Goal: Task Accomplishment & Management: Use online tool/utility

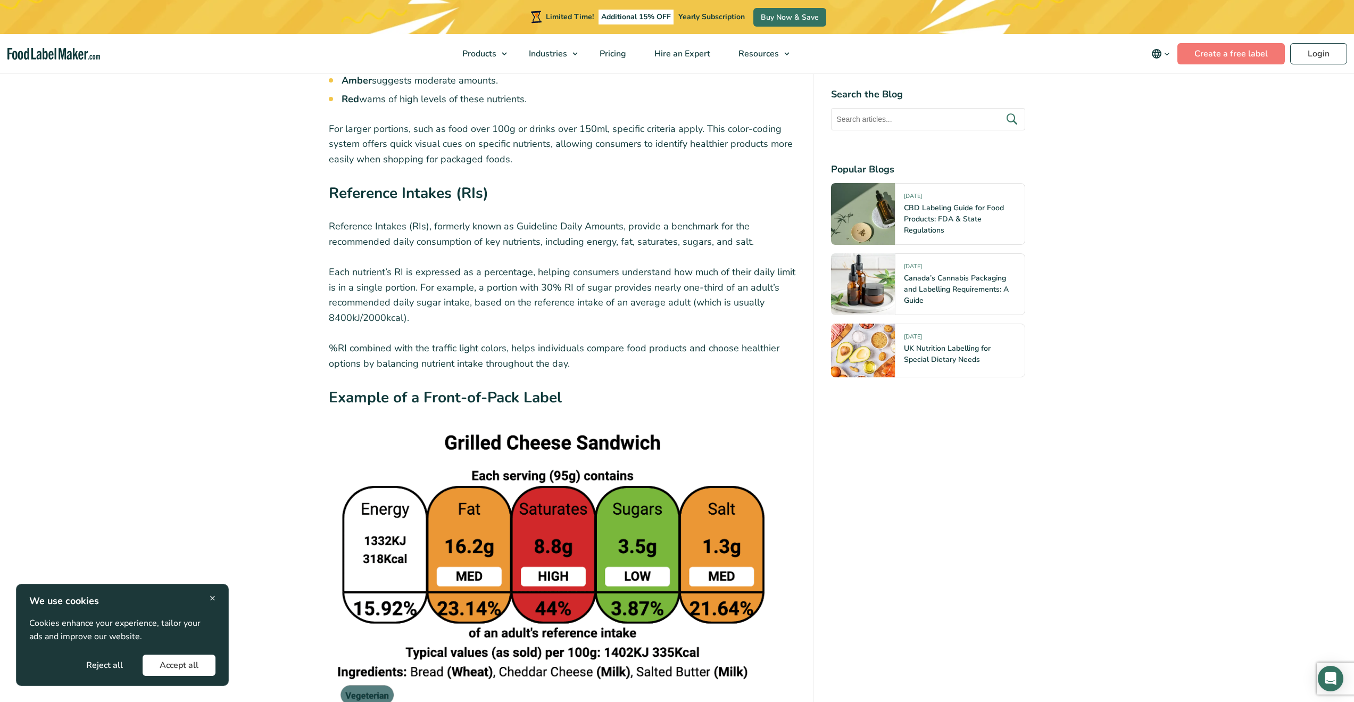
scroll to position [3087, 0]
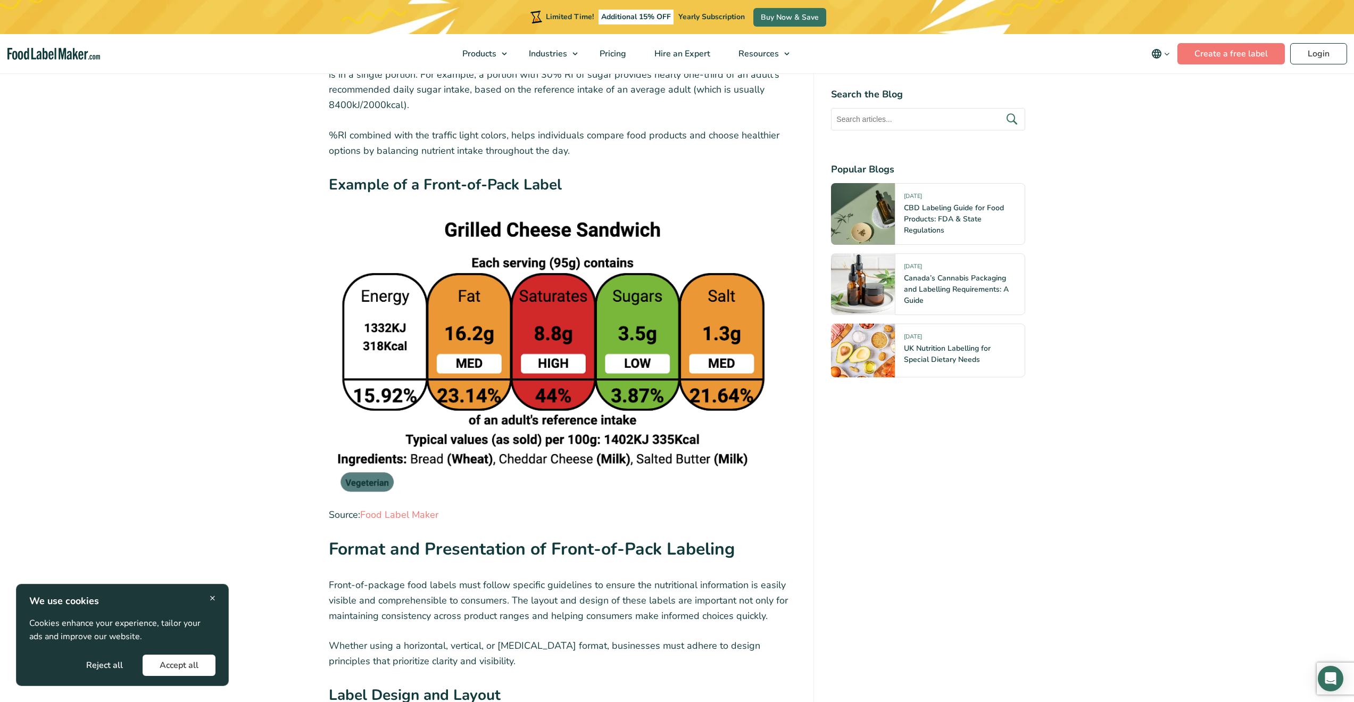
click at [460, 288] on img at bounding box center [553, 359] width 449 height 288
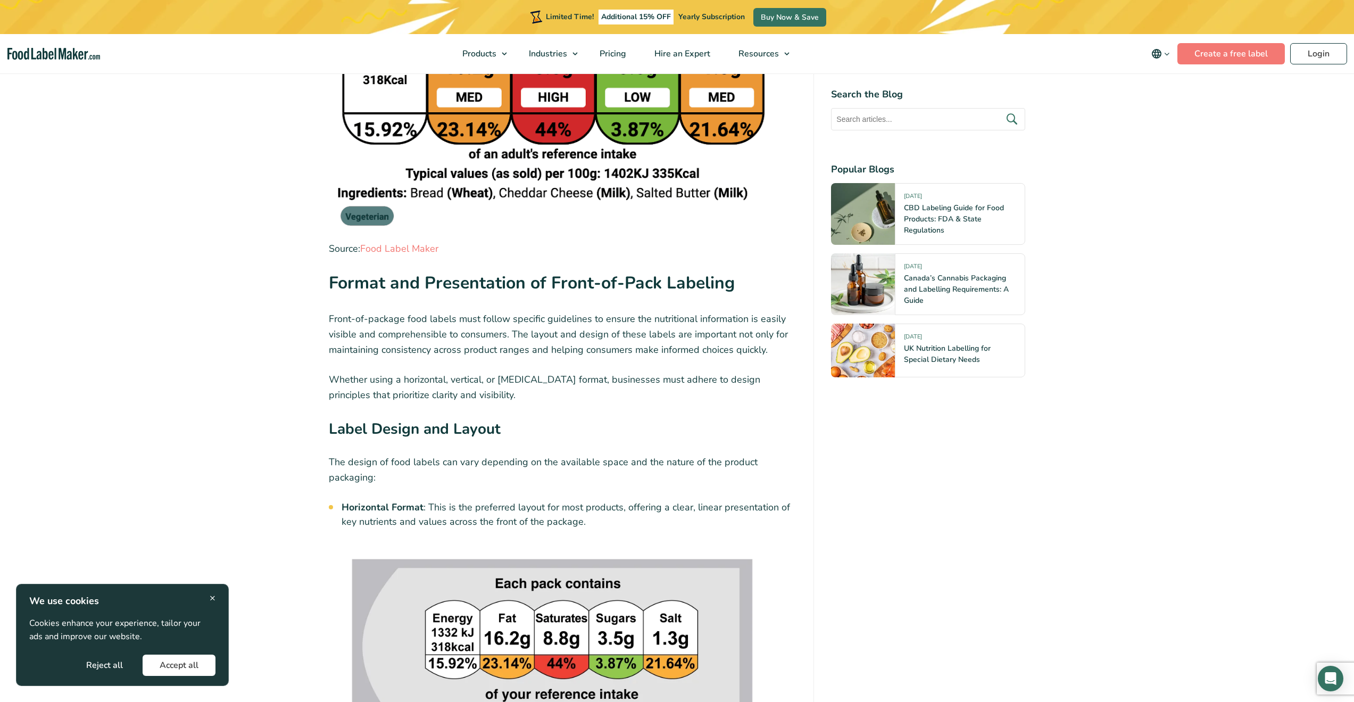
scroll to position [3619, 0]
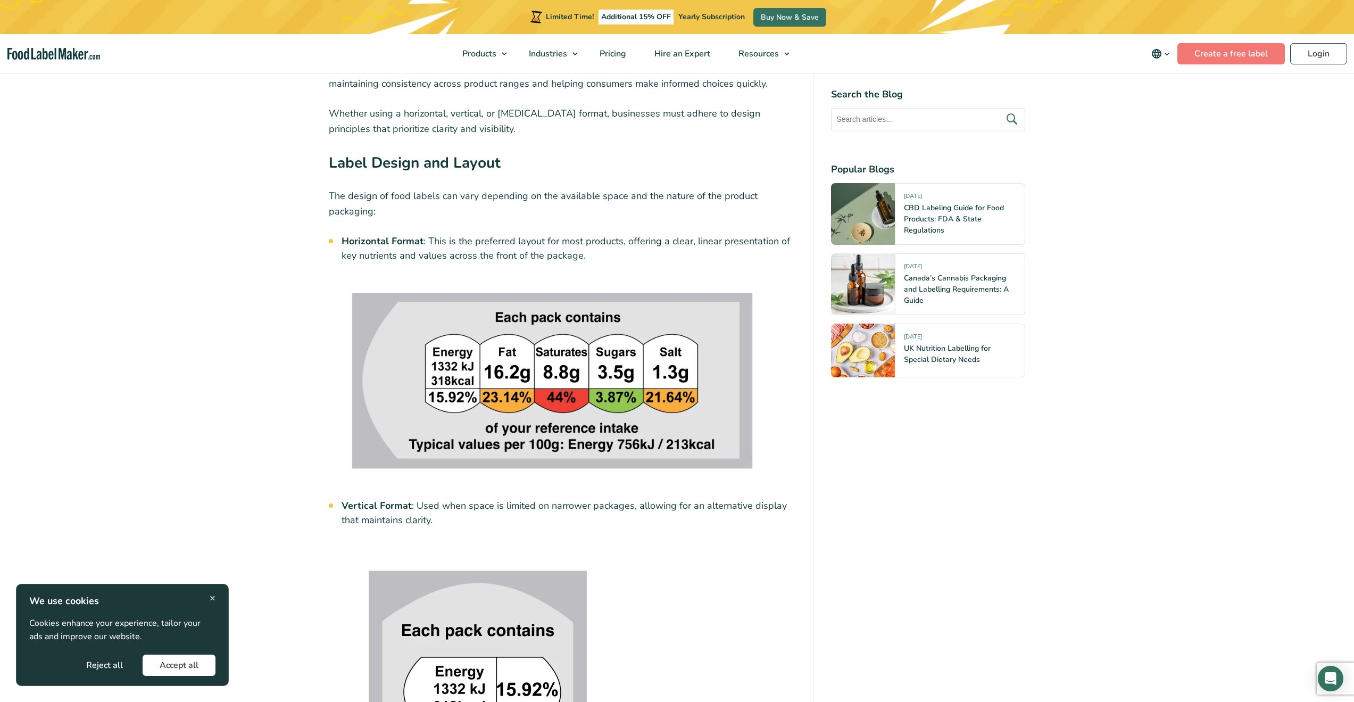
click at [561, 351] on img at bounding box center [552, 381] width 447 height 206
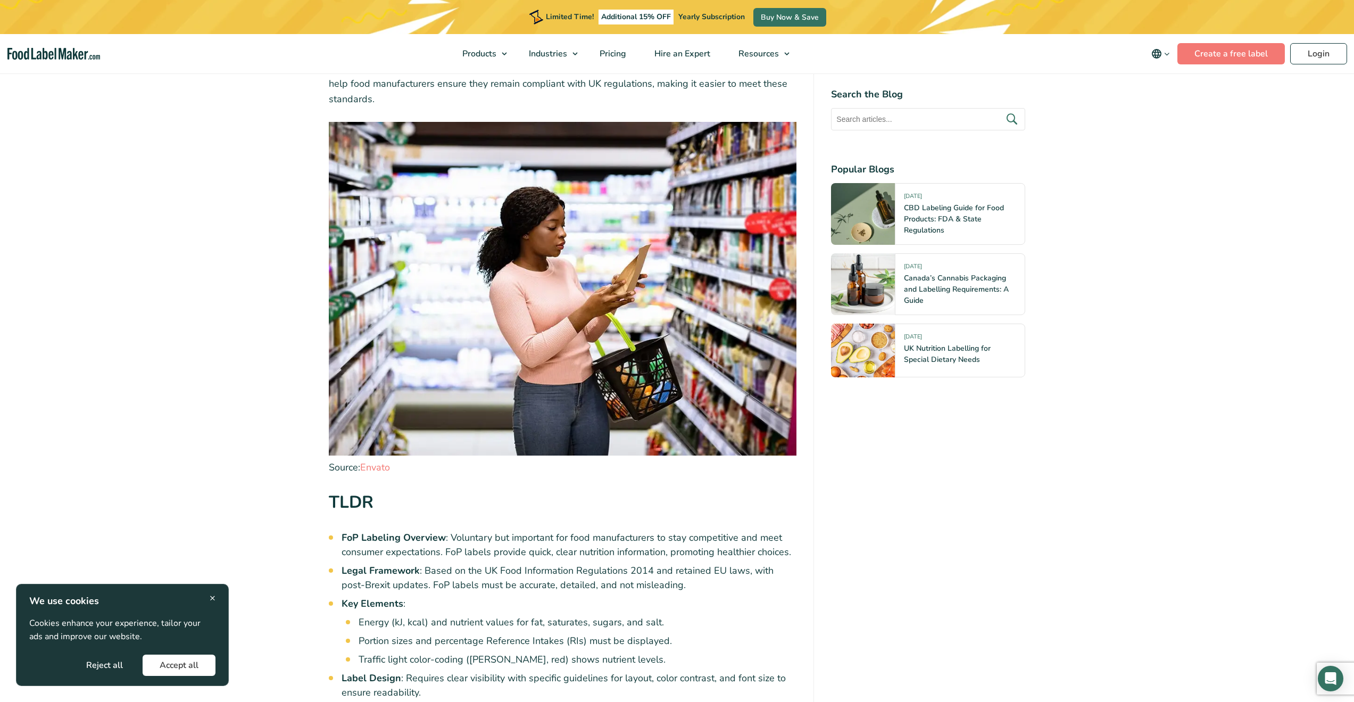
scroll to position [0, 0]
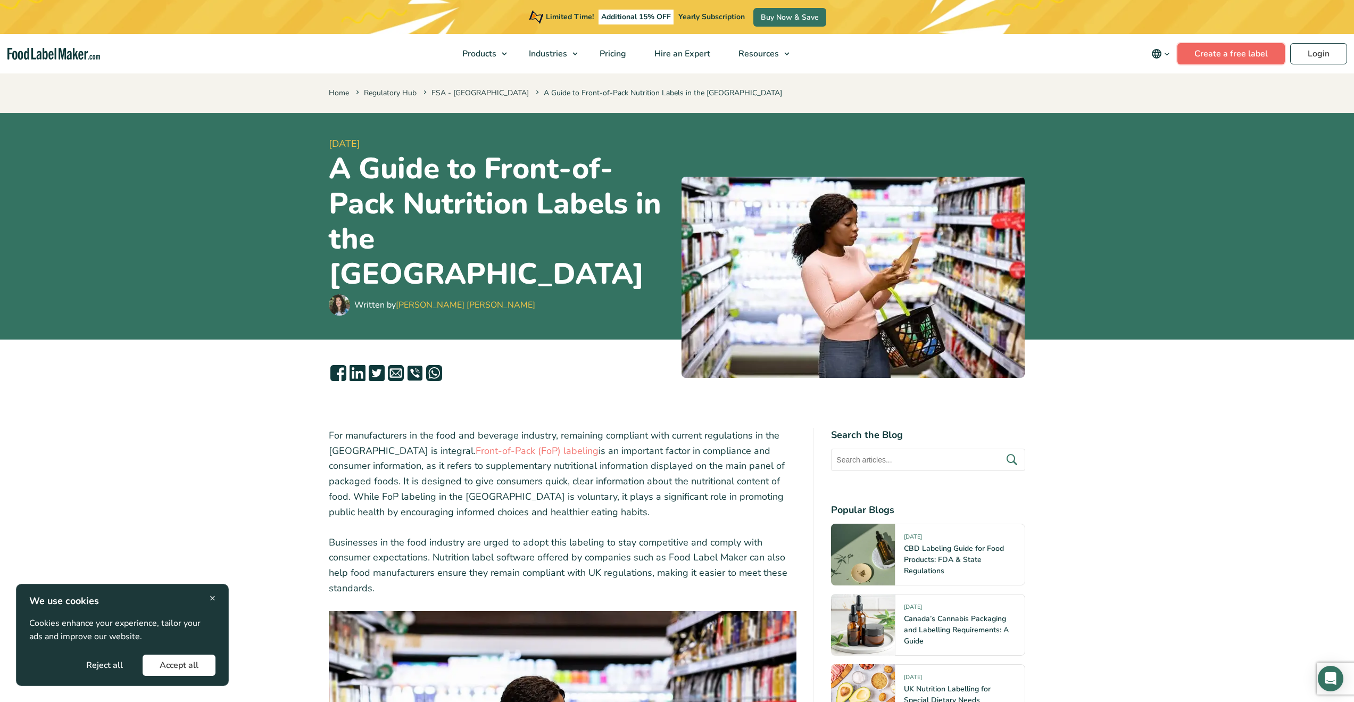
click at [1242, 53] on link "Create a free label" at bounding box center [1231, 53] width 107 height 21
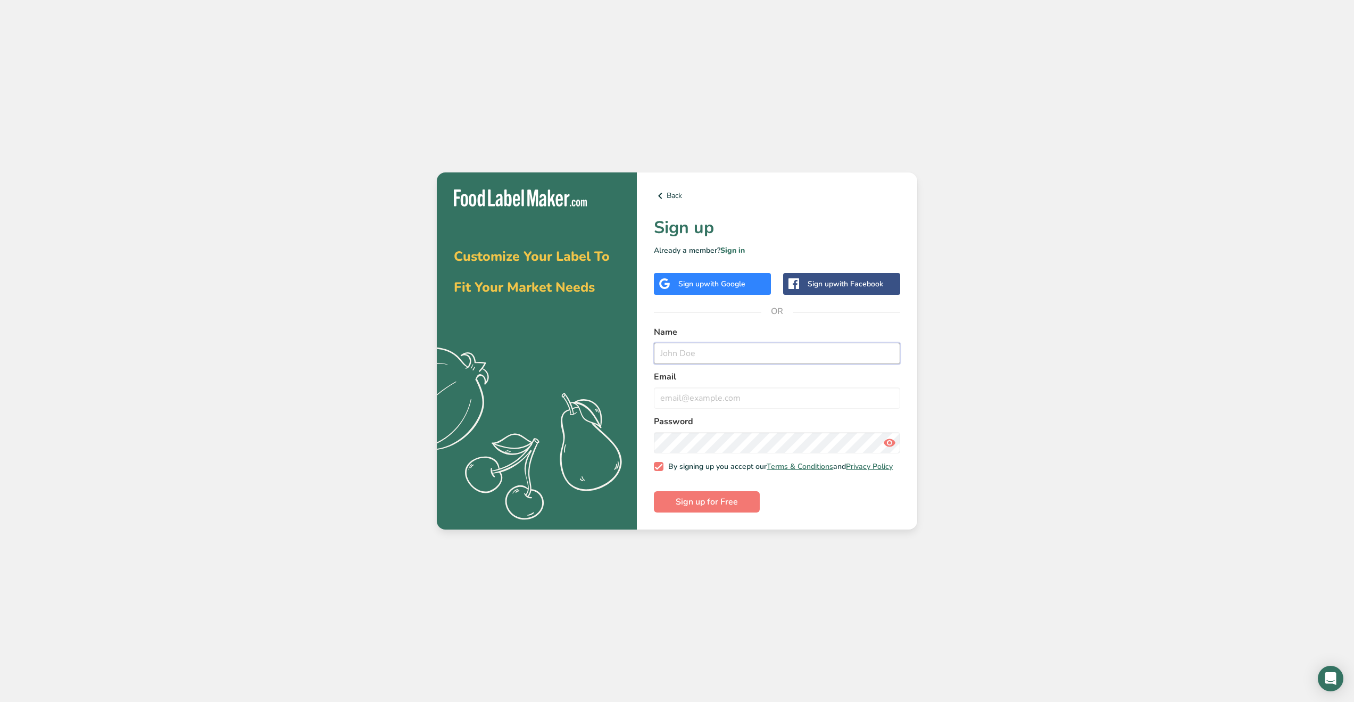
click at [691, 352] on input "text" at bounding box center [777, 353] width 246 height 21
type input "[PERSON_NAME]"
click at [686, 394] on input "email" at bounding box center [777, 397] width 246 height 21
type input "[PERSON_NAME][EMAIL_ADDRESS][PERSON_NAME][DOMAIN_NAME]"
click at [693, 508] on span "Sign up for Free" at bounding box center [707, 501] width 62 height 13
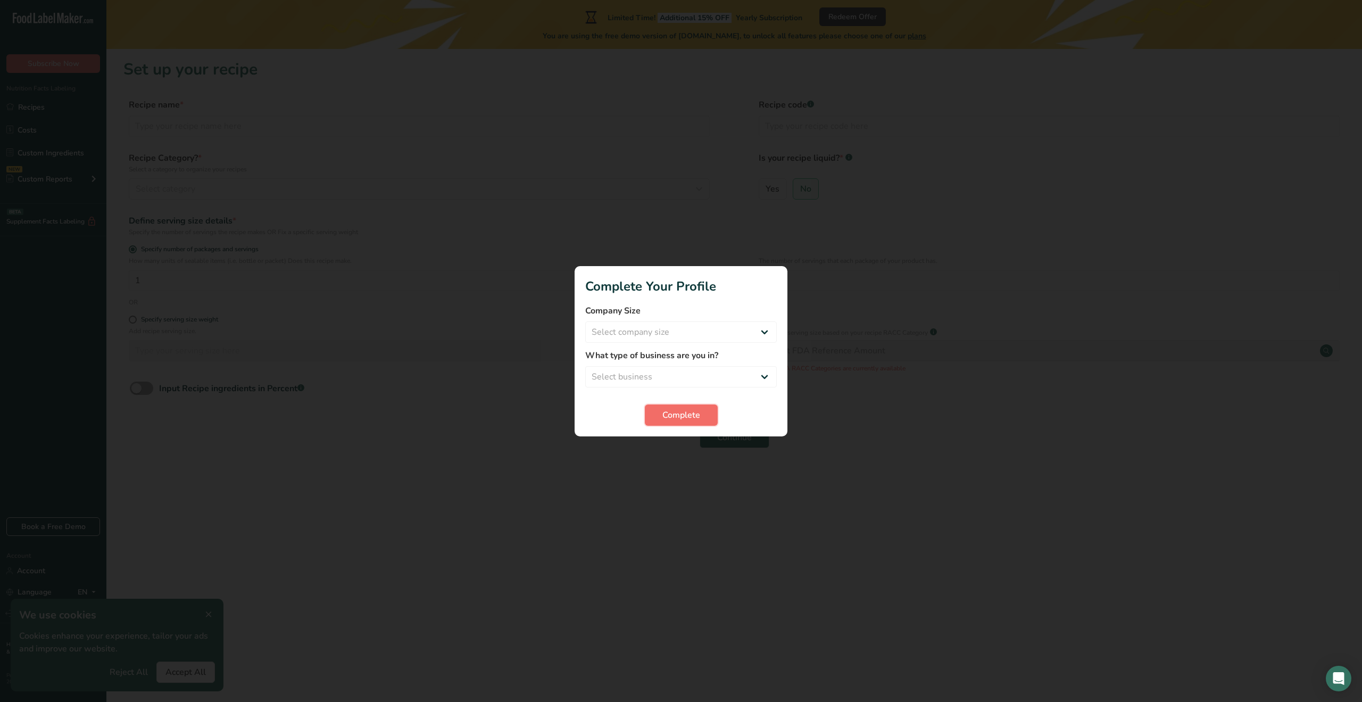
click at [666, 412] on span "Complete" at bounding box center [682, 415] width 38 height 13
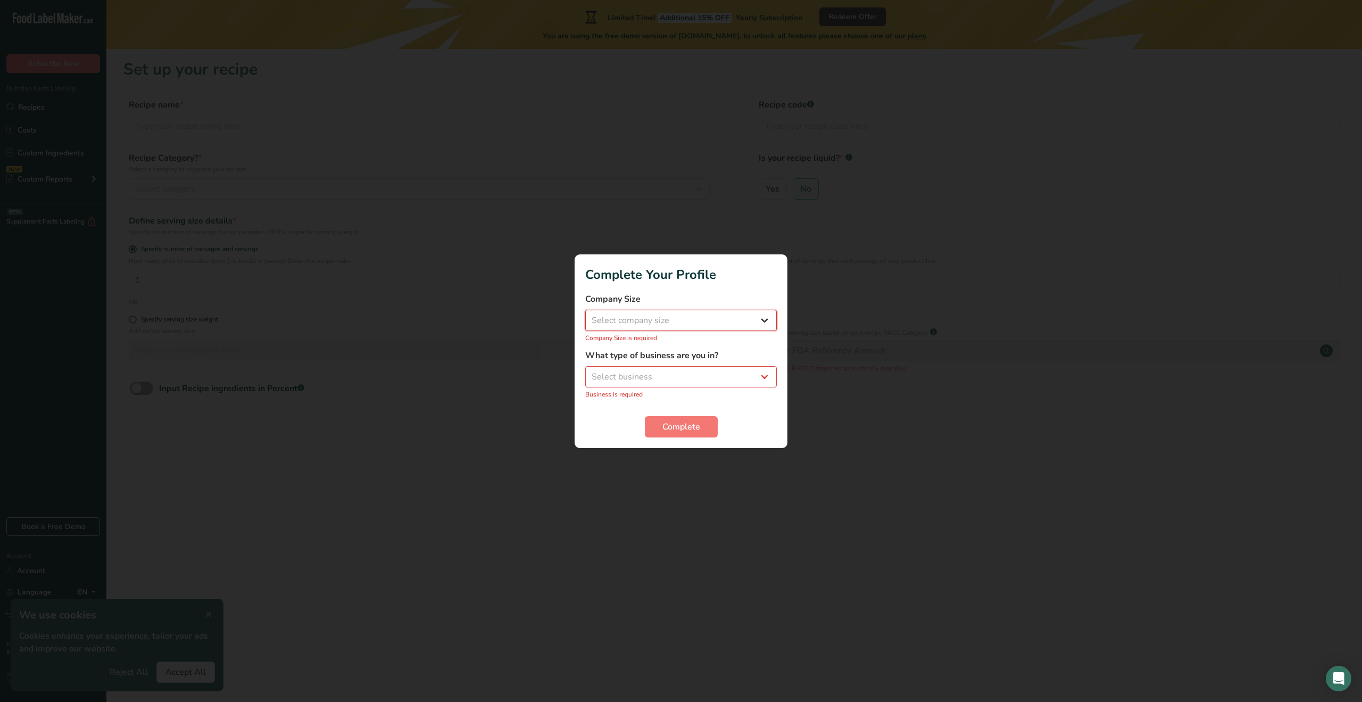
click at [623, 321] on select "Select company size Fewer than 10 Employees 10 to 50 Employees 51 to 500 Employ…" at bounding box center [681, 320] width 192 height 21
select select "4"
click at [585, 315] on select "Select company size Fewer than 10 Employees 10 to 50 Employees 51 to 500 Employ…" at bounding box center [681, 320] width 192 height 21
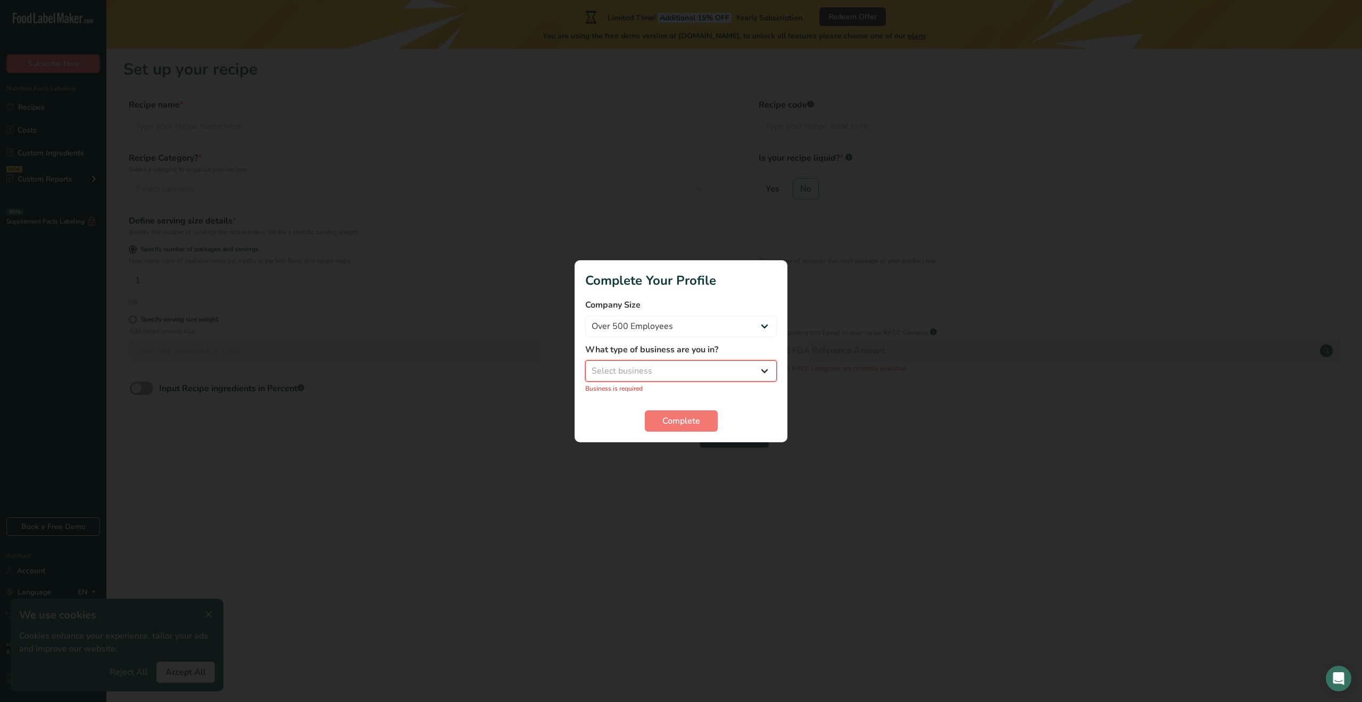
click at [603, 366] on select "Select business Packaged Food Manufacturer Restaurant & Cafe Bakery Meal Plans …" at bounding box center [681, 370] width 192 height 21
select select "8"
click at [585, 366] on select "Select business Packaged Food Manufacturer Restaurant & Cafe Bakery Meal Plans …" at bounding box center [681, 370] width 192 height 21
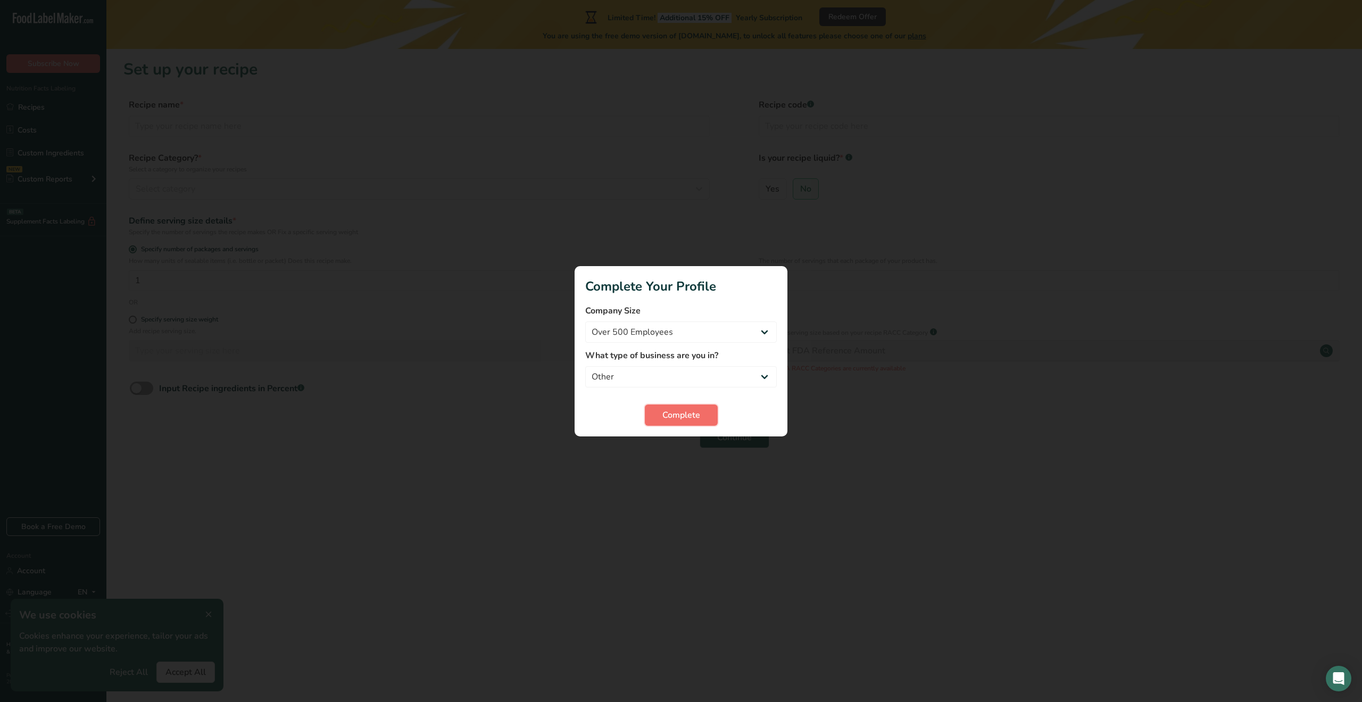
click at [671, 408] on button "Complete" at bounding box center [681, 414] width 73 height 21
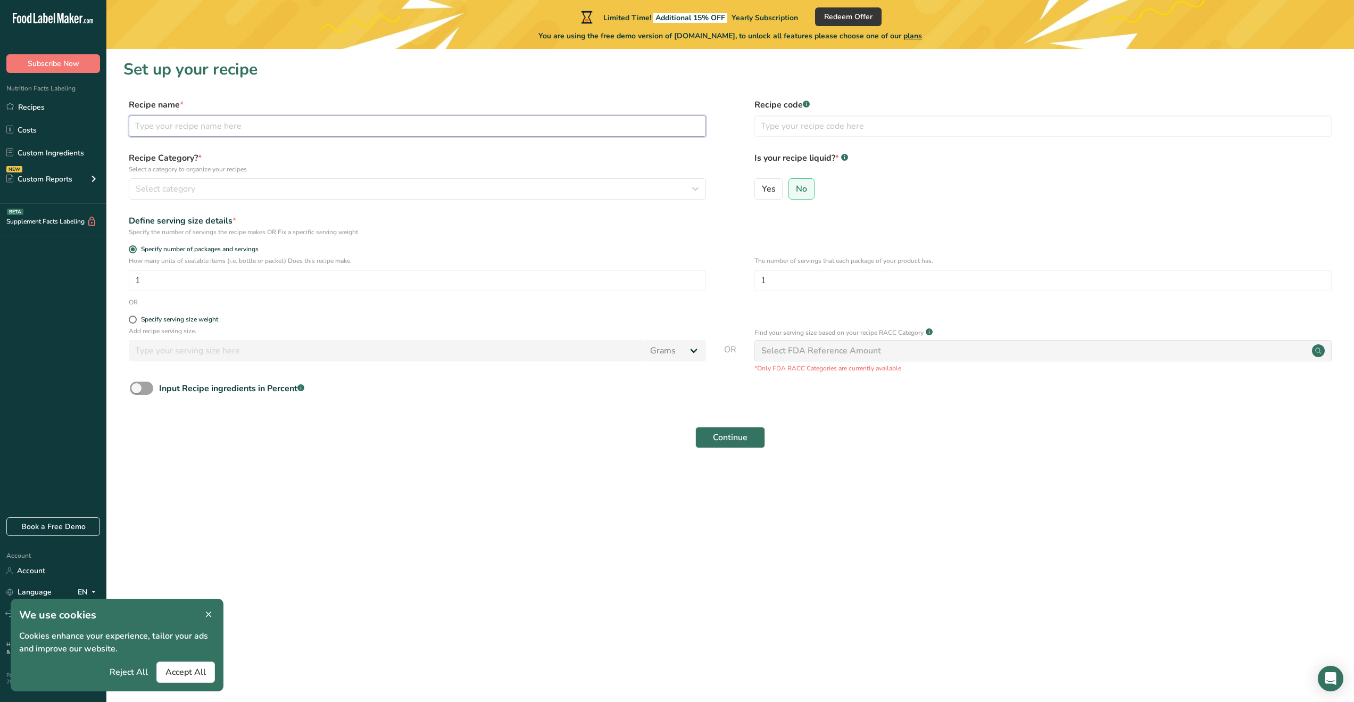
click at [187, 128] on input "text" at bounding box center [417, 125] width 577 height 21
type input "Wasabi Peas"
click at [727, 438] on span "Continue" at bounding box center [730, 437] width 35 height 13
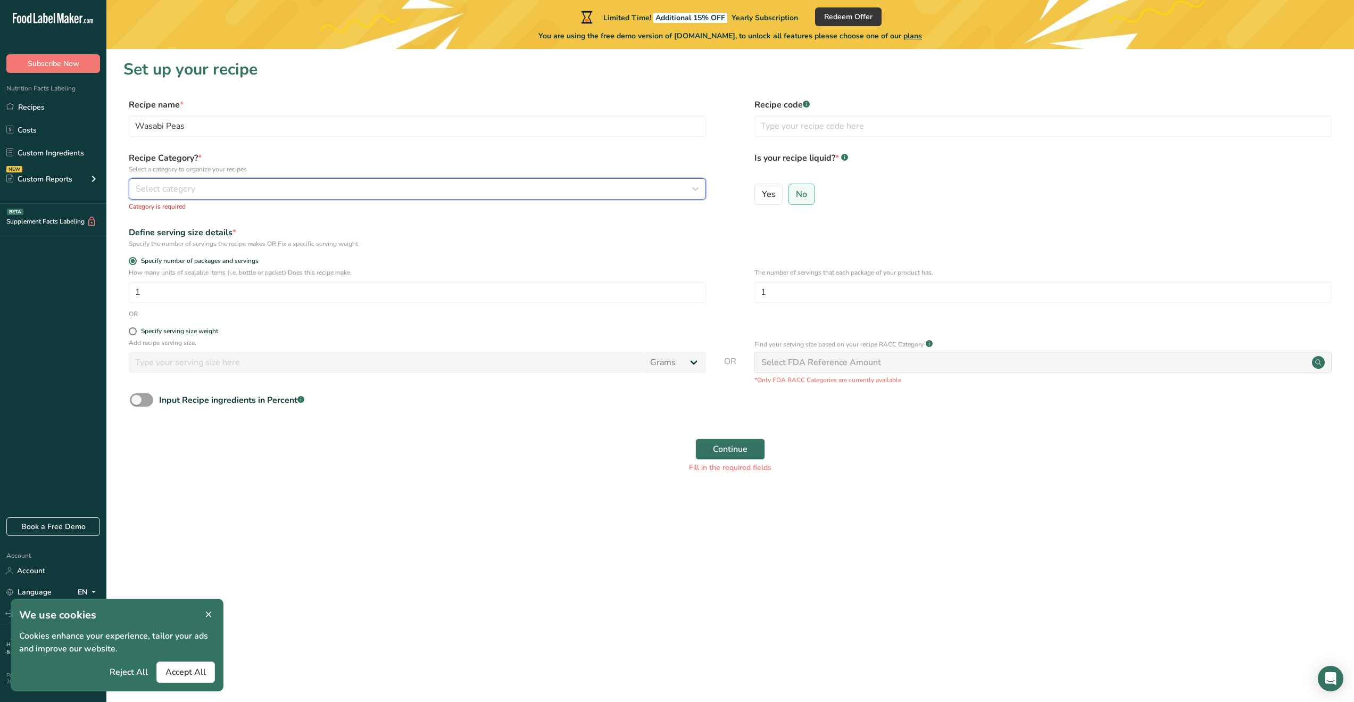
click at [187, 191] on span "Select category" at bounding box center [166, 189] width 60 height 13
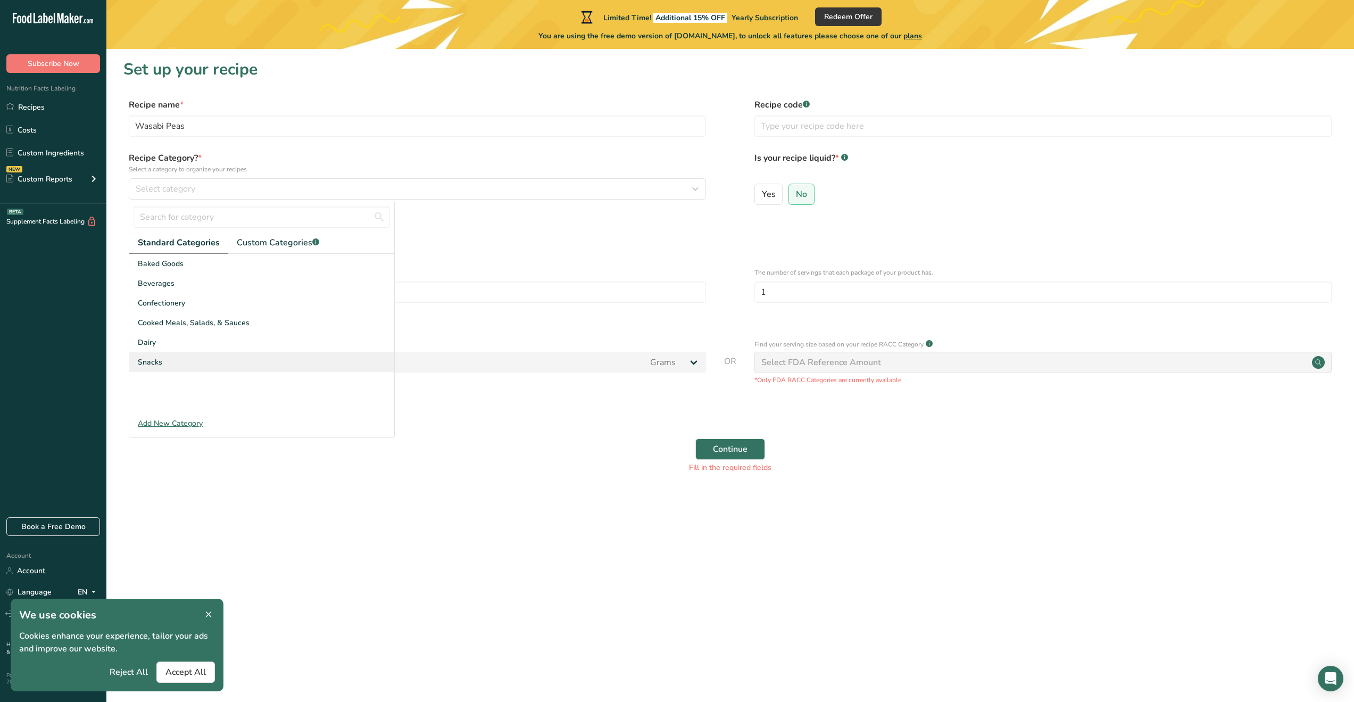
click at [172, 360] on div "Snacks" at bounding box center [261, 362] width 265 height 20
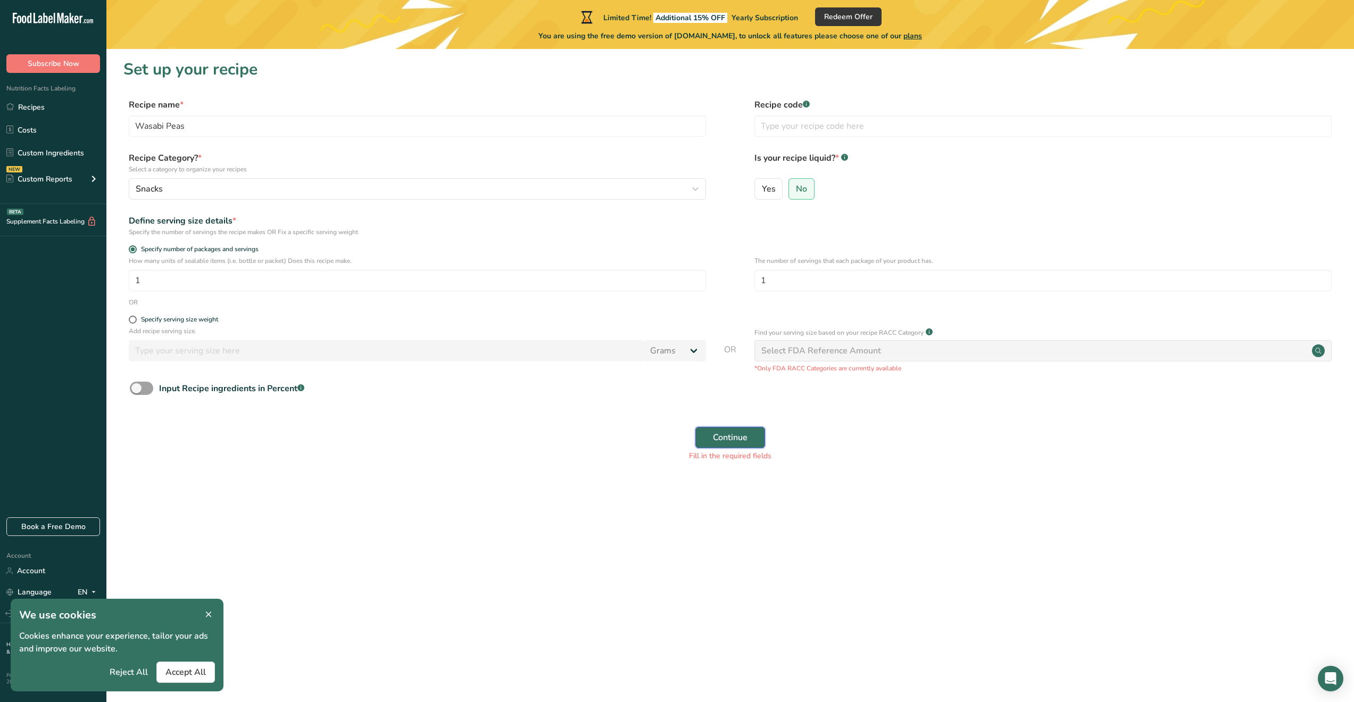
click at [737, 442] on span "Continue" at bounding box center [730, 437] width 35 height 13
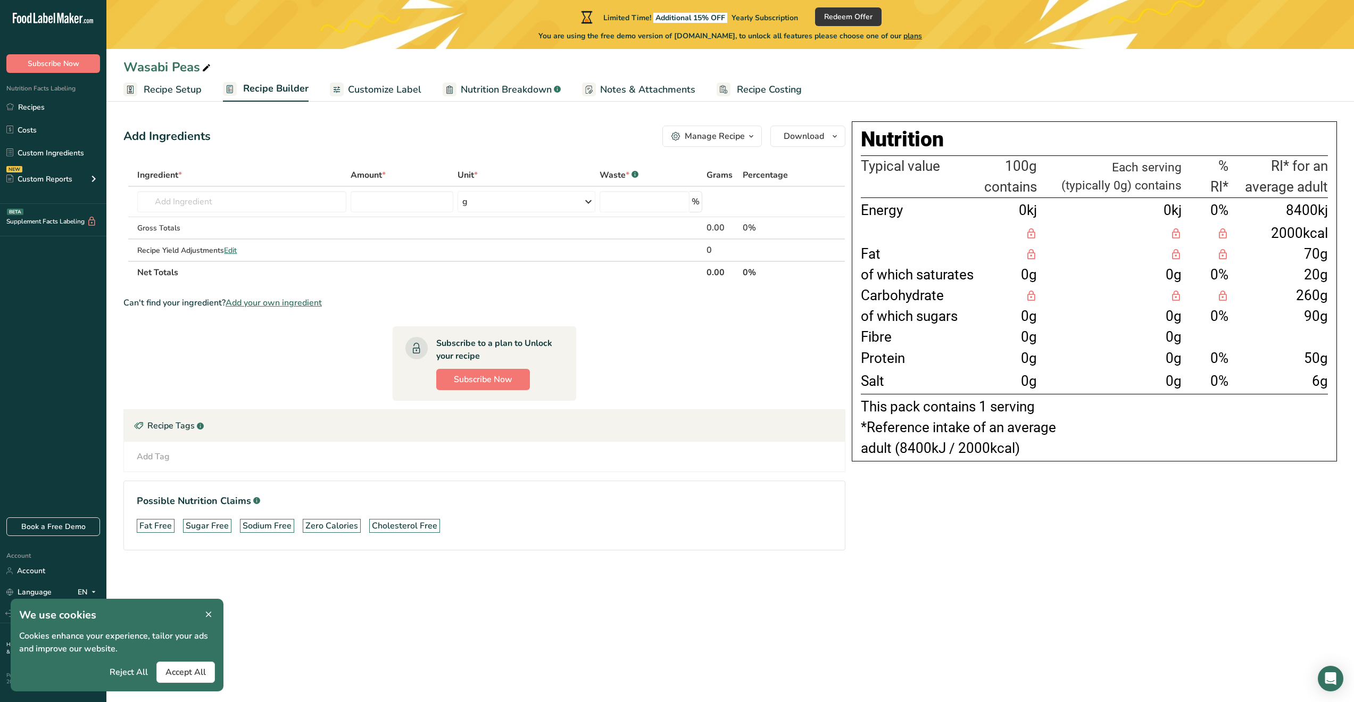
click at [1027, 208] on span "0kj" at bounding box center [1028, 210] width 18 height 16
click at [898, 211] on td "Energy" at bounding box center [921, 210] width 121 height 26
click at [1028, 212] on span "0kj" at bounding box center [1028, 210] width 18 height 16
click at [1026, 211] on span "0kj" at bounding box center [1028, 210] width 18 height 16
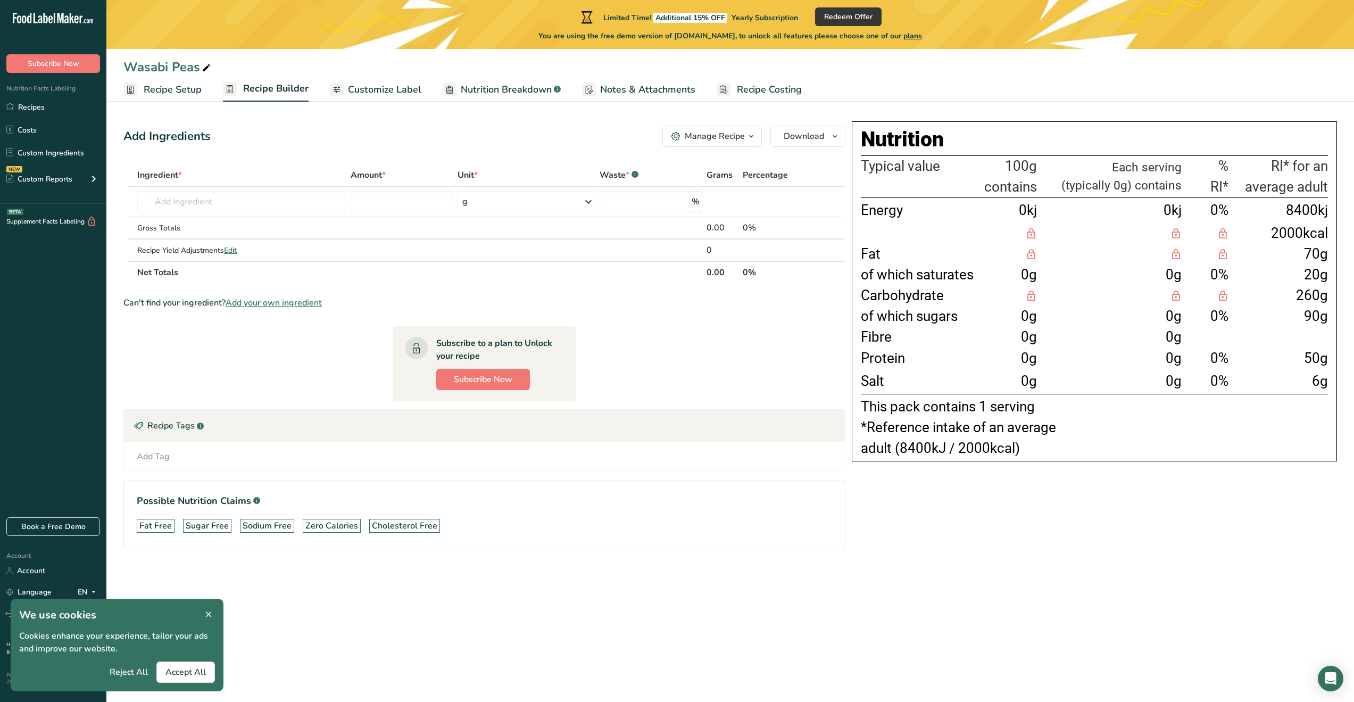
click at [391, 86] on span "Customize Label" at bounding box center [384, 89] width 73 height 14
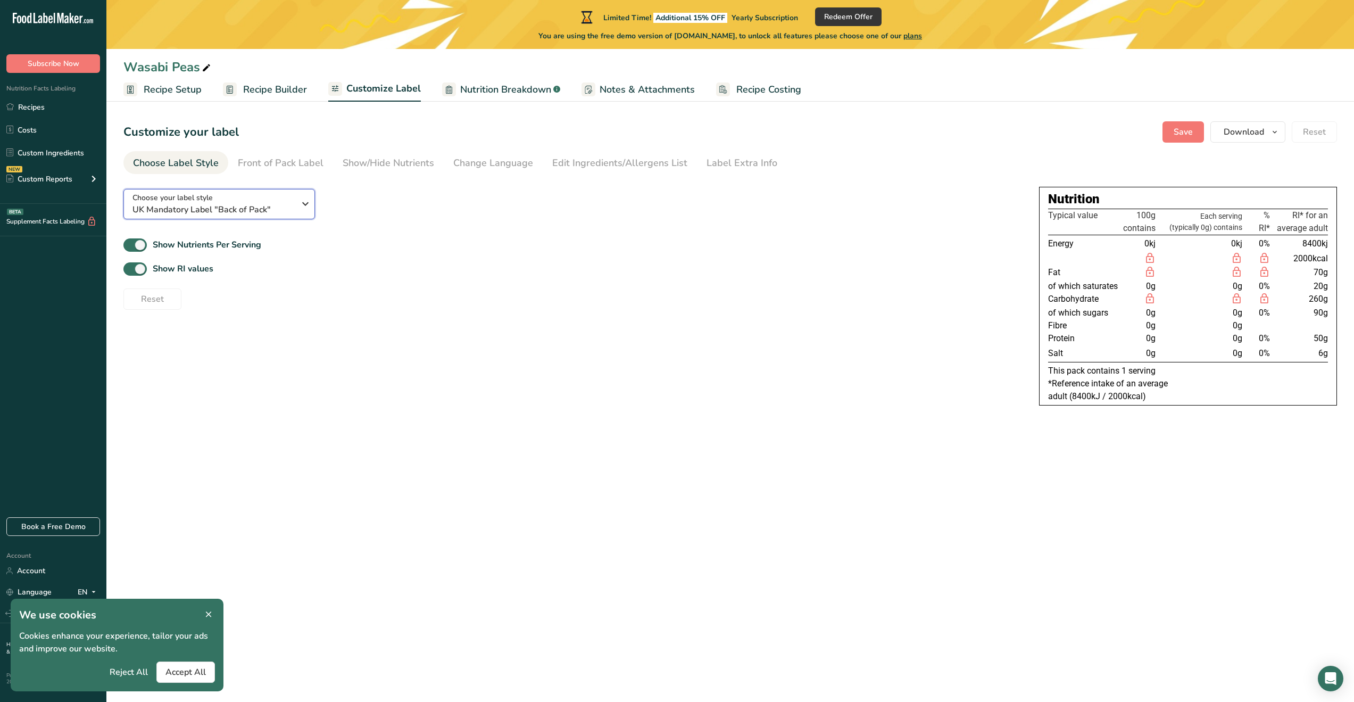
click at [303, 202] on icon "button" at bounding box center [305, 203] width 13 height 19
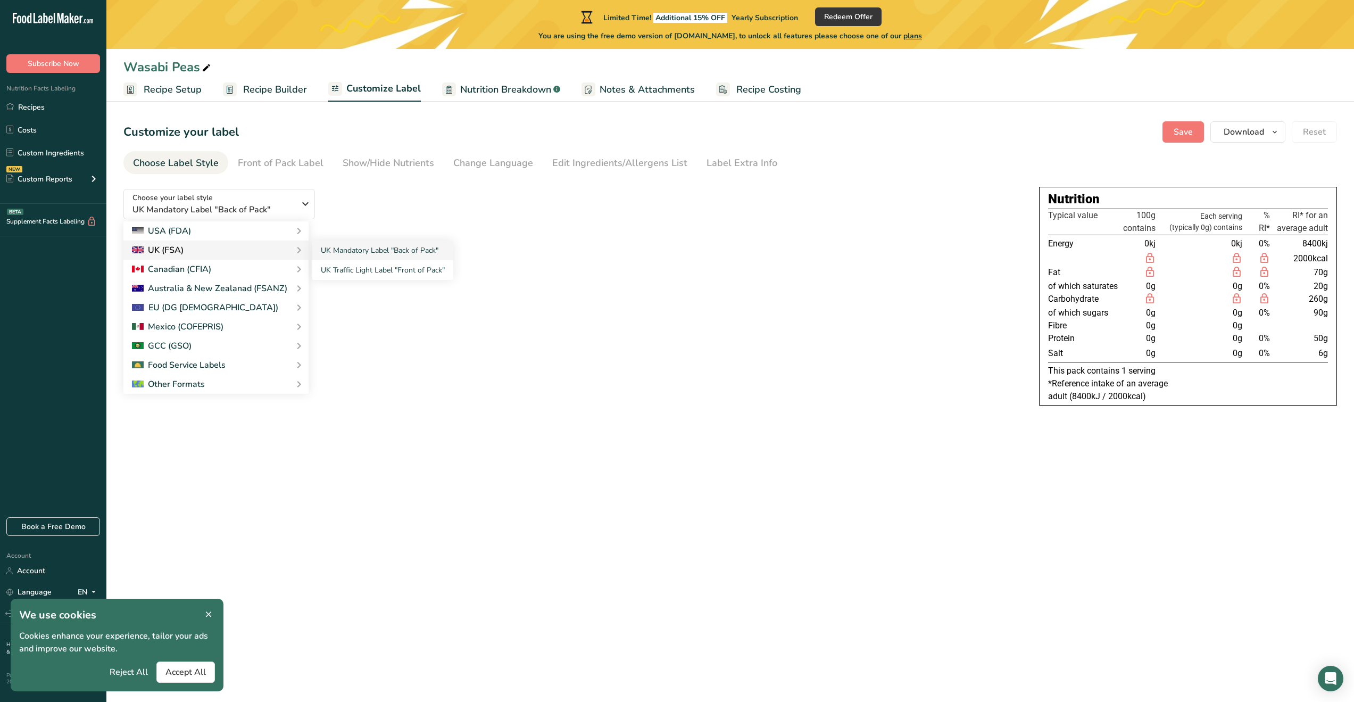
click at [171, 249] on div "UK (FSA)" at bounding box center [158, 250] width 52 height 13
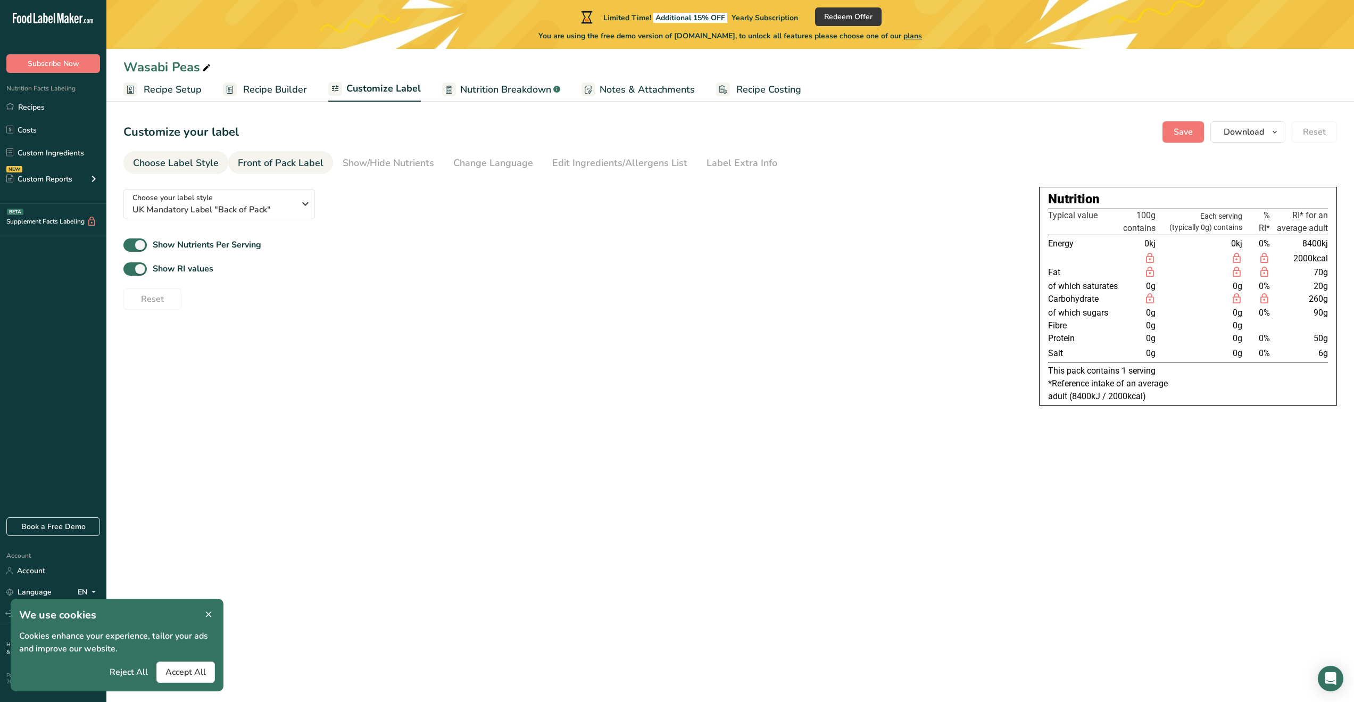
click at [279, 163] on div "Front of Pack Label" at bounding box center [281, 163] width 86 height 14
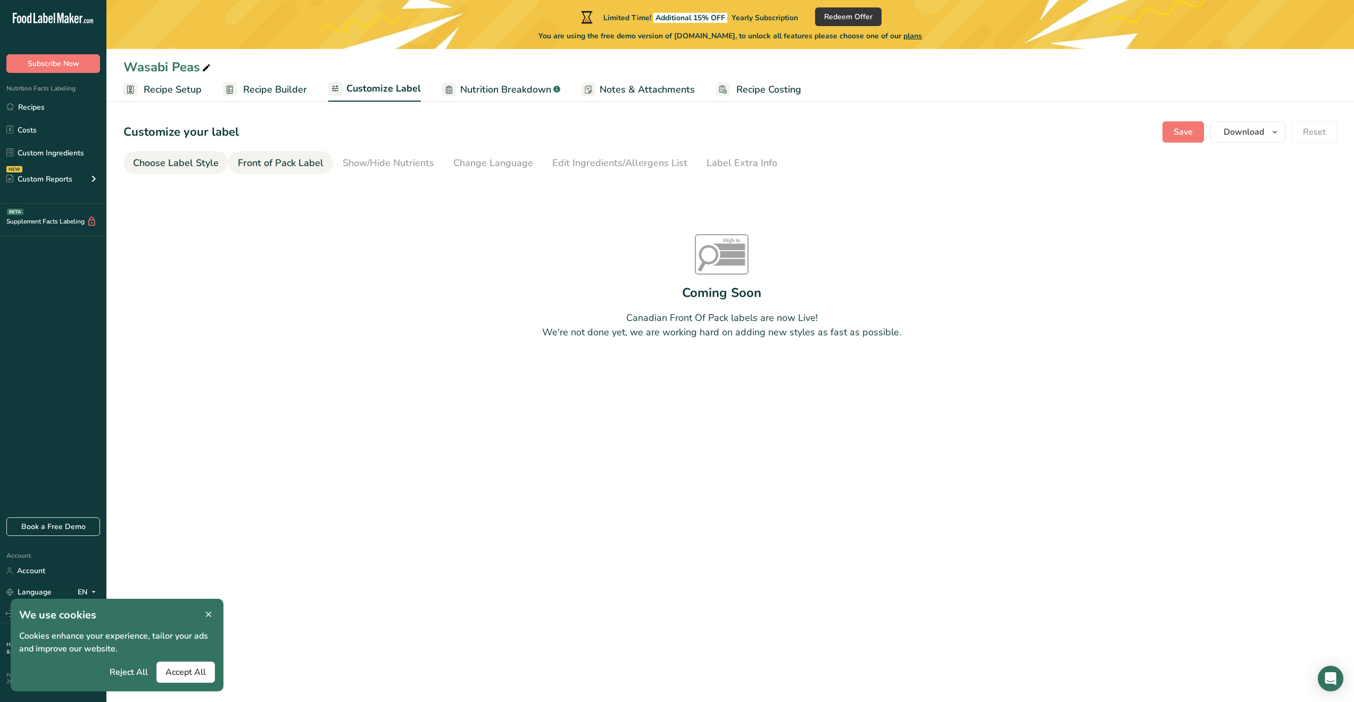
click at [171, 160] on div "Choose Label Style" at bounding box center [176, 163] width 86 height 14
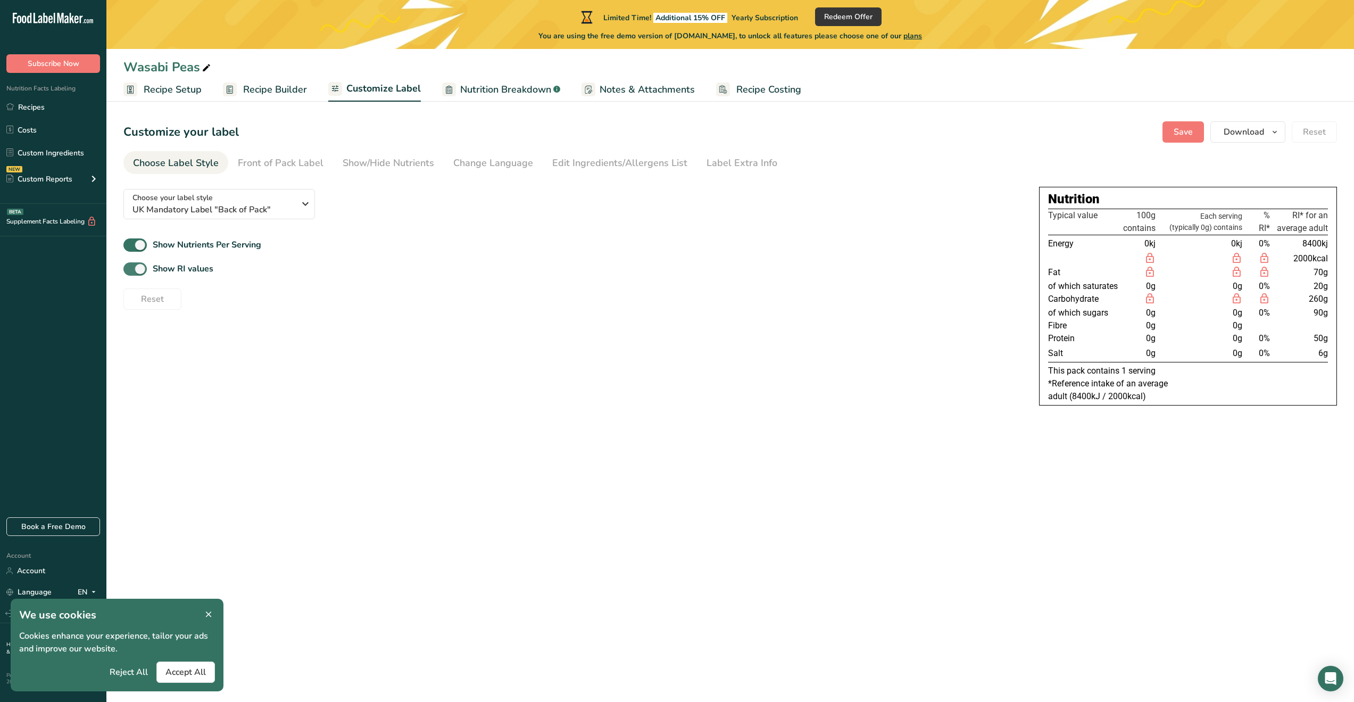
click at [132, 269] on span at bounding box center [134, 268] width 23 height 13
click at [130, 269] on input "Show RI values" at bounding box center [126, 269] width 7 height 7
click at [132, 269] on span at bounding box center [134, 268] width 23 height 13
click at [130, 269] on input "Show RI values" at bounding box center [126, 269] width 7 height 7
checkbox input "true"
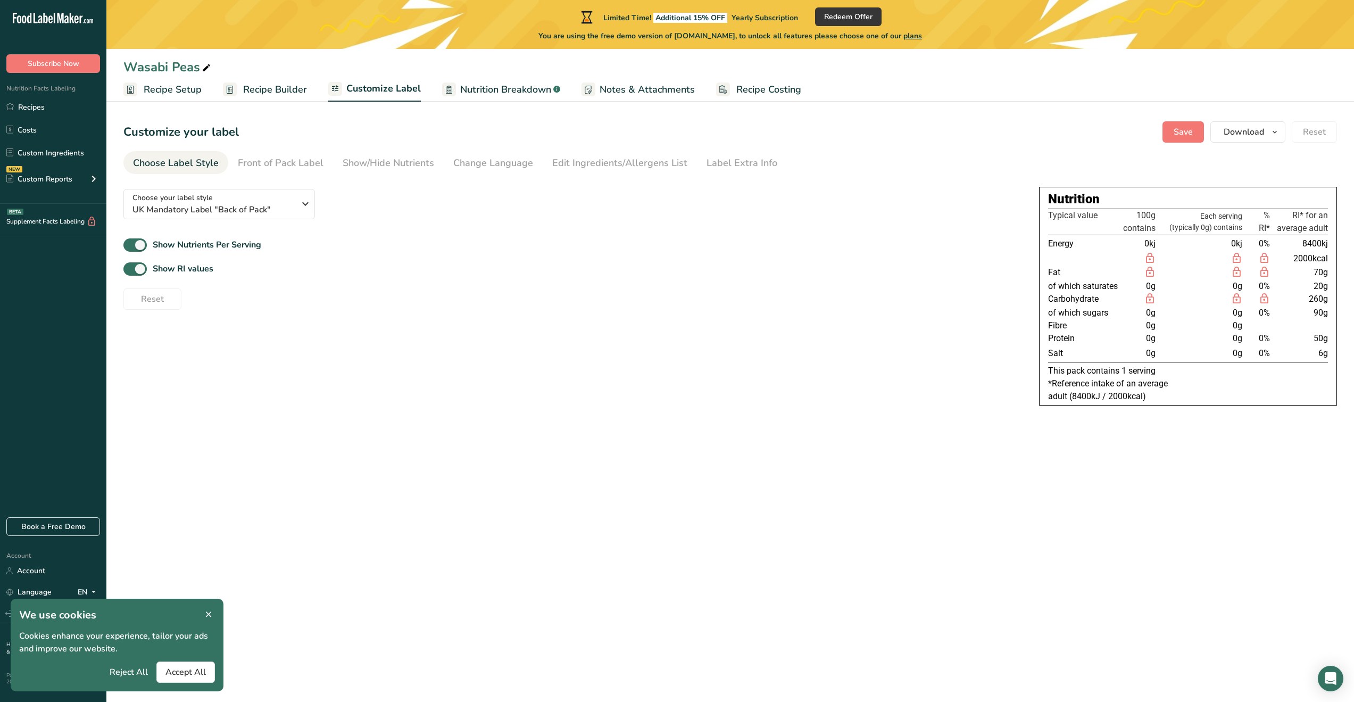
click at [187, 90] on span "Recipe Setup" at bounding box center [173, 89] width 58 height 14
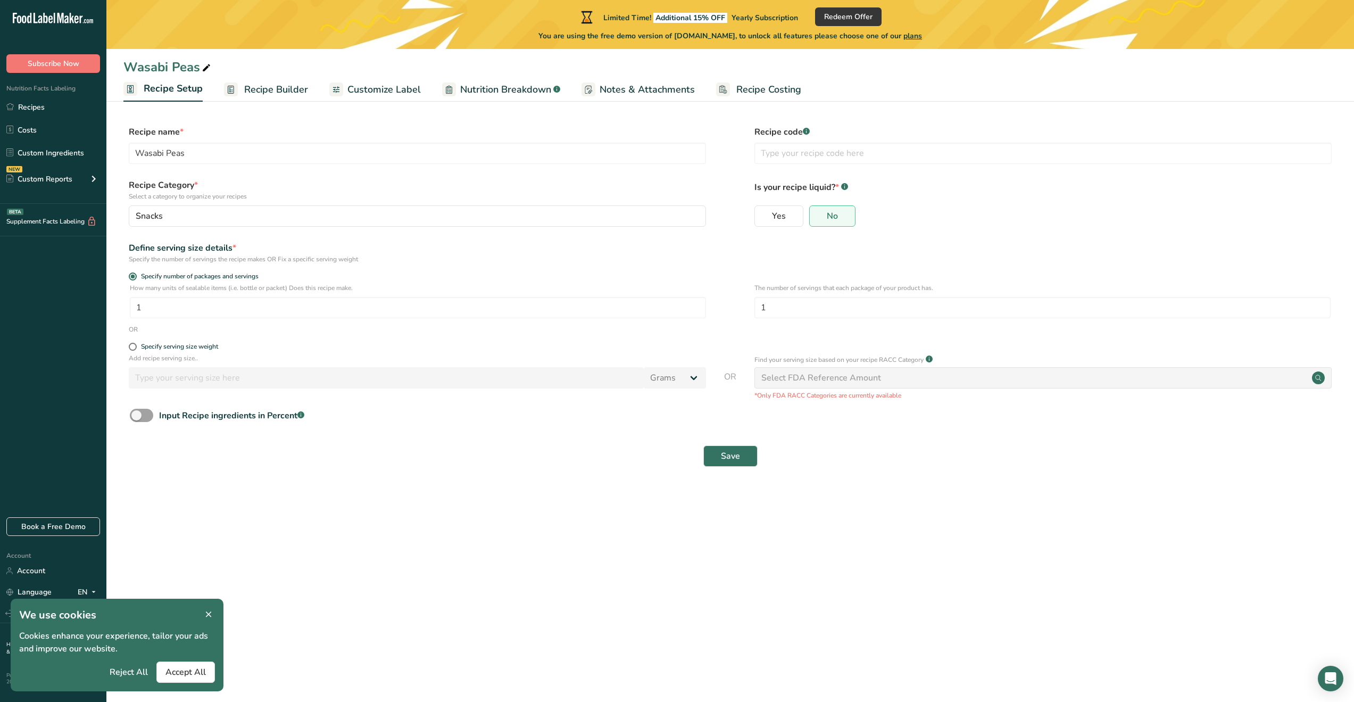
click at [299, 93] on span "Recipe Builder" at bounding box center [276, 89] width 64 height 14
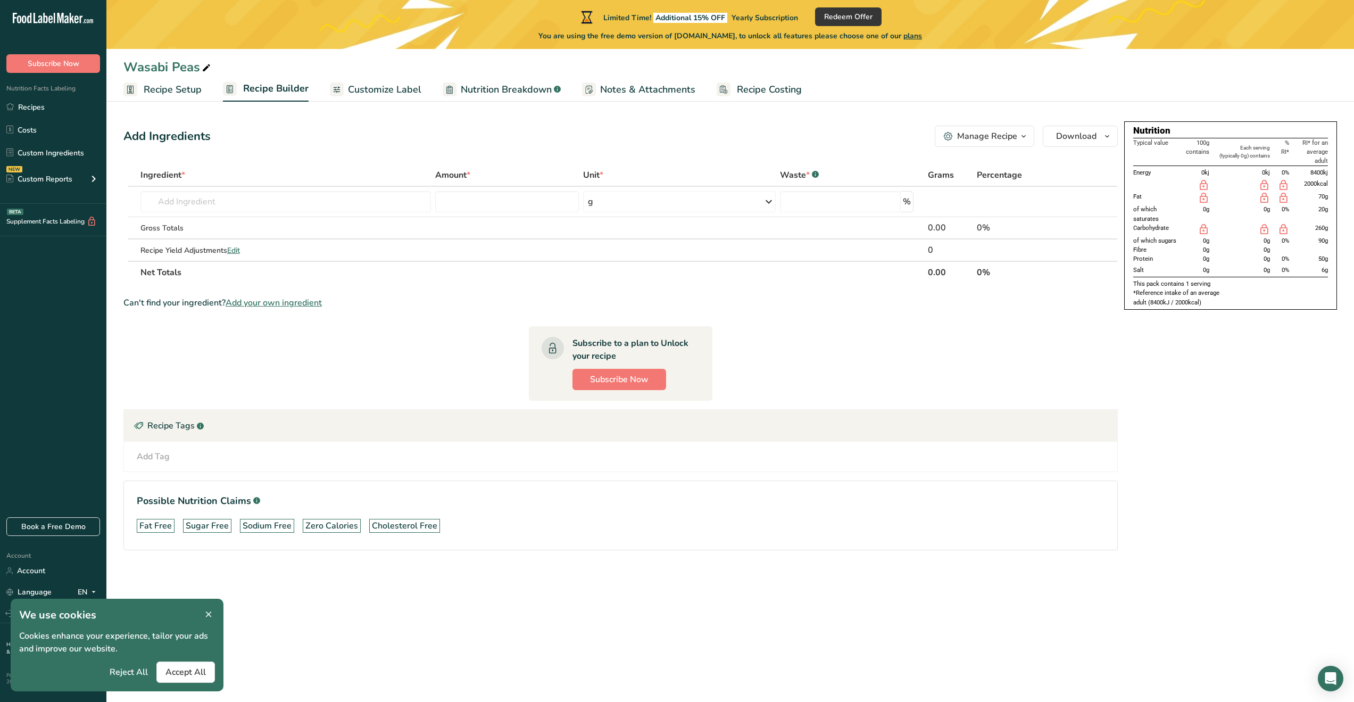
click at [399, 92] on span "Customize Label" at bounding box center [384, 89] width 73 height 14
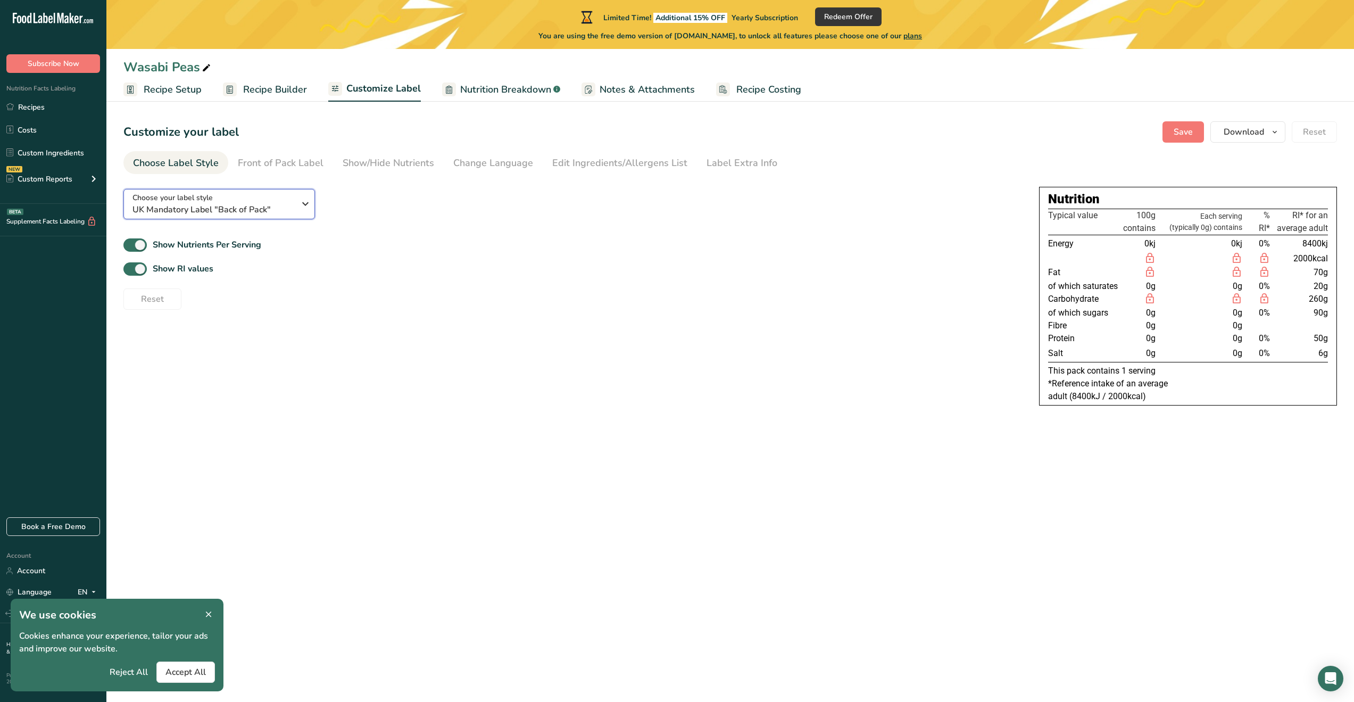
click at [210, 208] on span "UK Mandatory Label "Back of Pack"" at bounding box center [214, 209] width 162 height 13
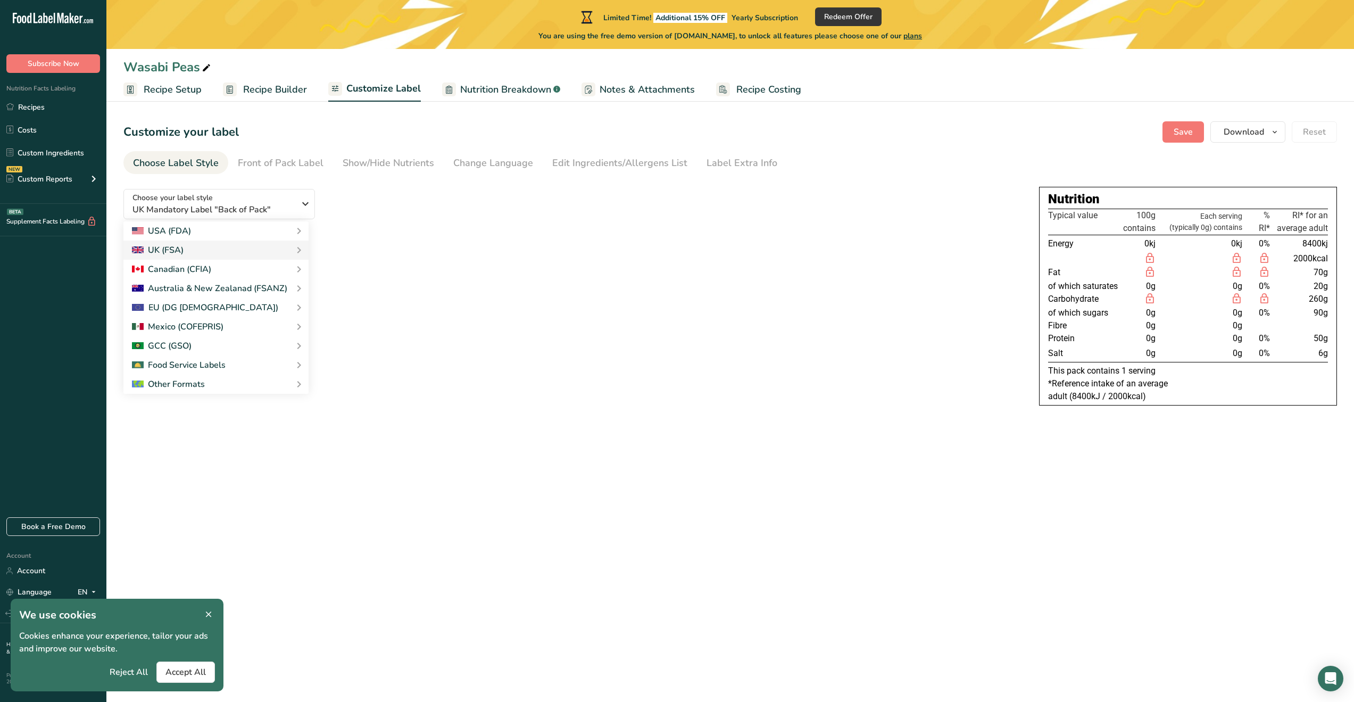
click at [428, 217] on div "Choose your label style UK Mandatory Label "Back of Pack" USA (FDA) Standard FD…" at bounding box center [572, 244] width 899 height 129
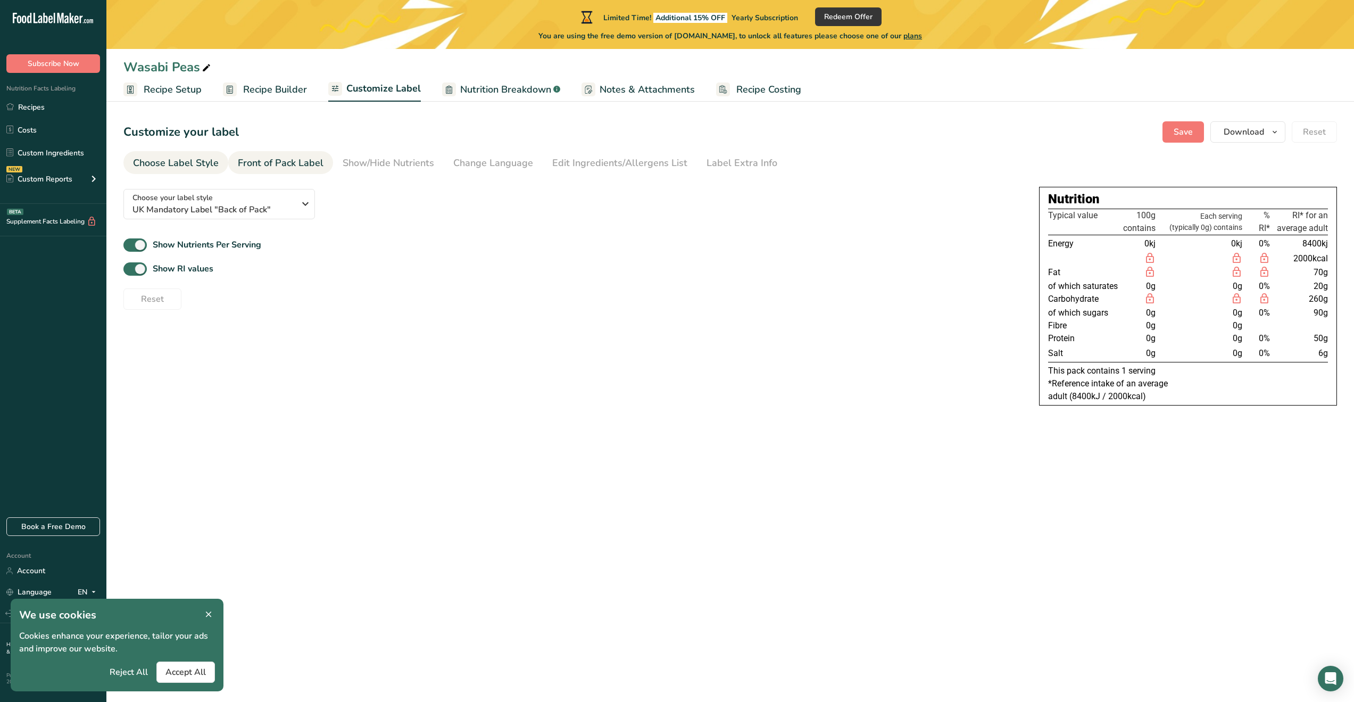
click at [302, 160] on div "Front of Pack Label" at bounding box center [281, 163] width 86 height 14
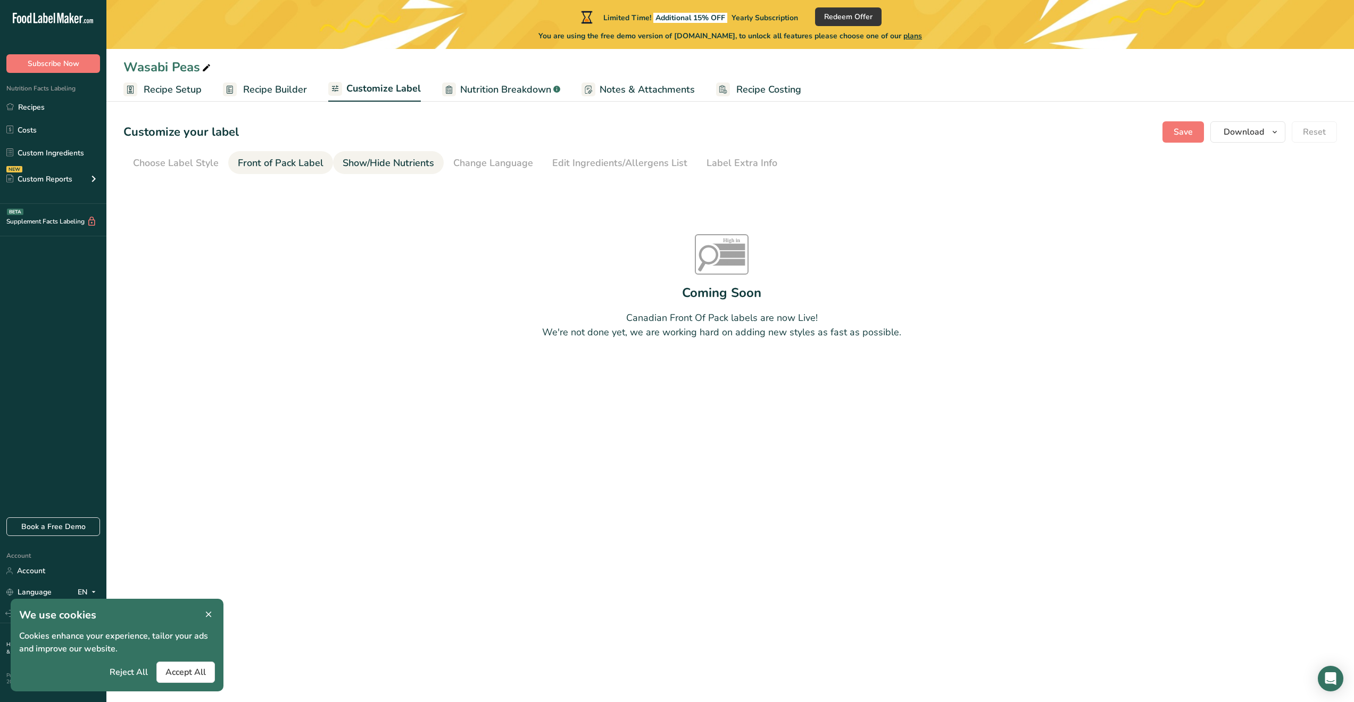
click at [384, 162] on div "Show/Hide Nutrients" at bounding box center [389, 163] width 92 height 14
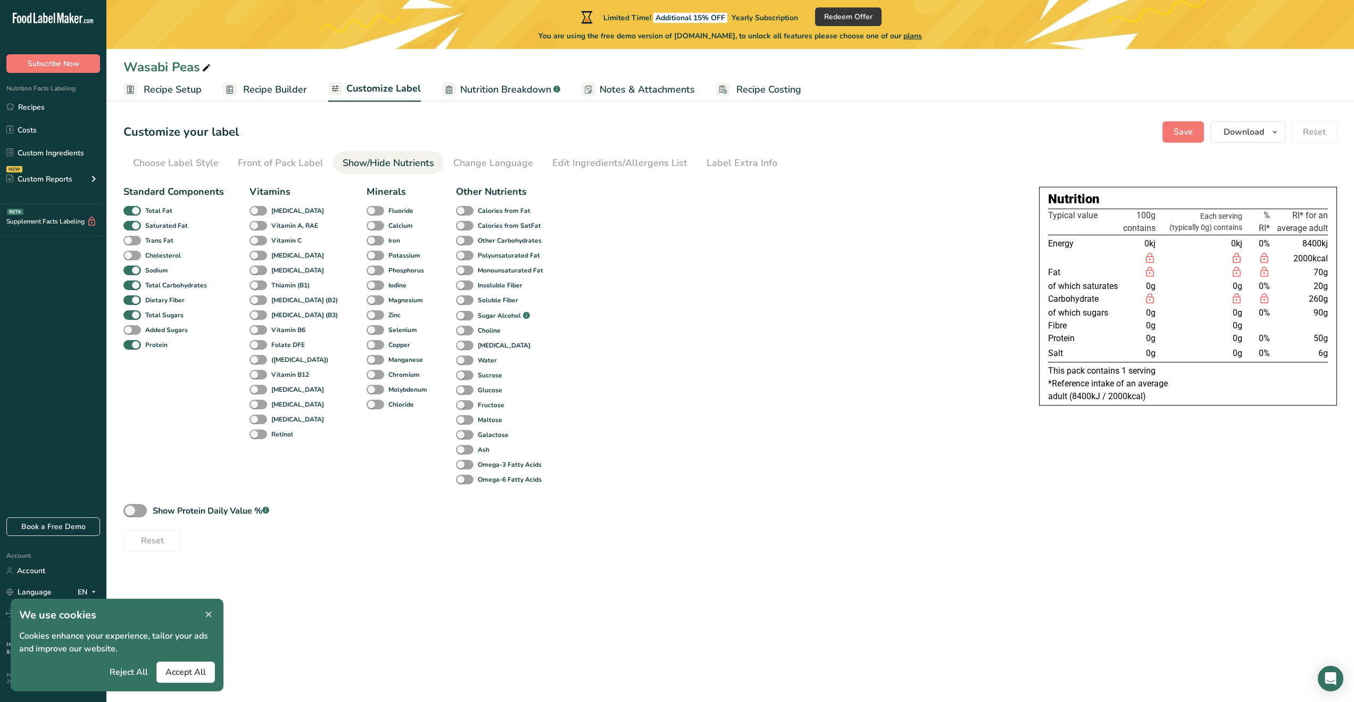
click at [533, 143] on section "Customize your label Save Download Choose what to show on your downloaded label…" at bounding box center [730, 336] width 1248 height 464
click at [526, 142] on div "Customize your label Save Download Choose what to show on your downloaded label…" at bounding box center [730, 131] width 1214 height 21
click at [497, 158] on div "Change Language" at bounding box center [493, 163] width 80 height 14
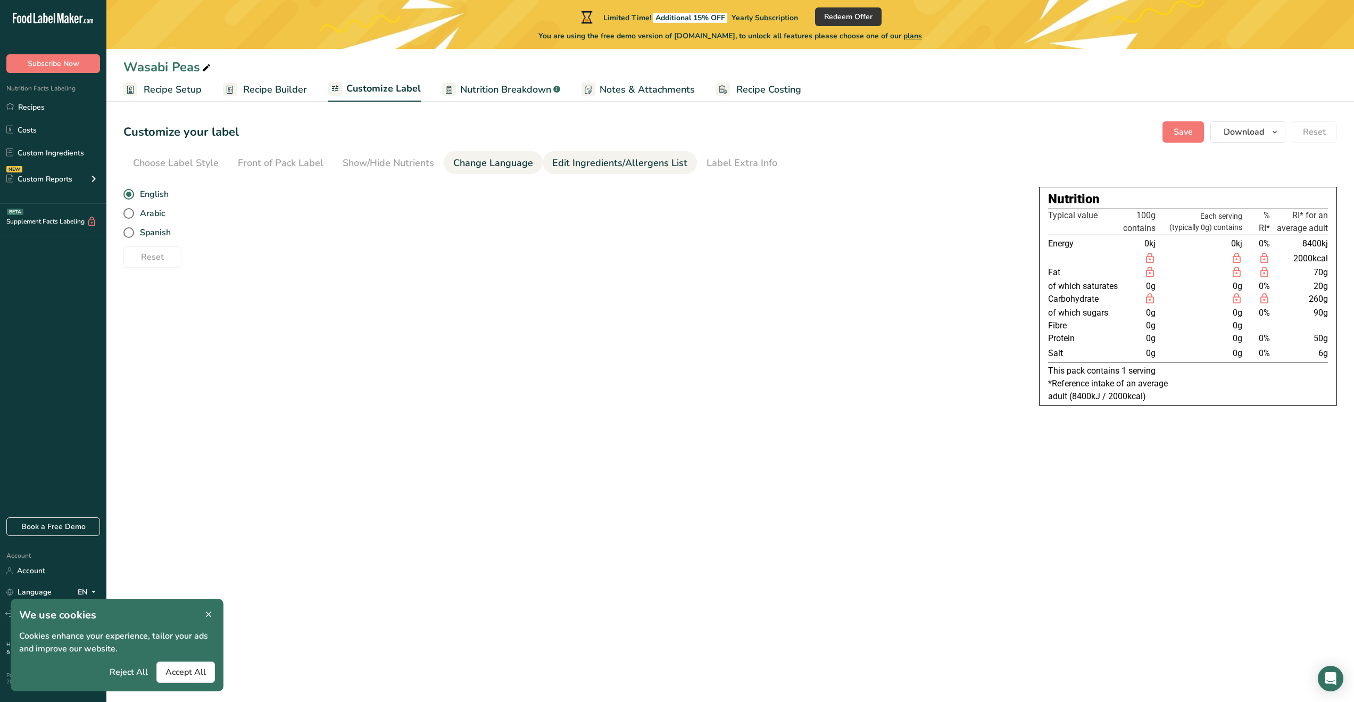
click at [590, 166] on div "Edit Ingredients/Allergens List" at bounding box center [619, 163] width 135 height 14
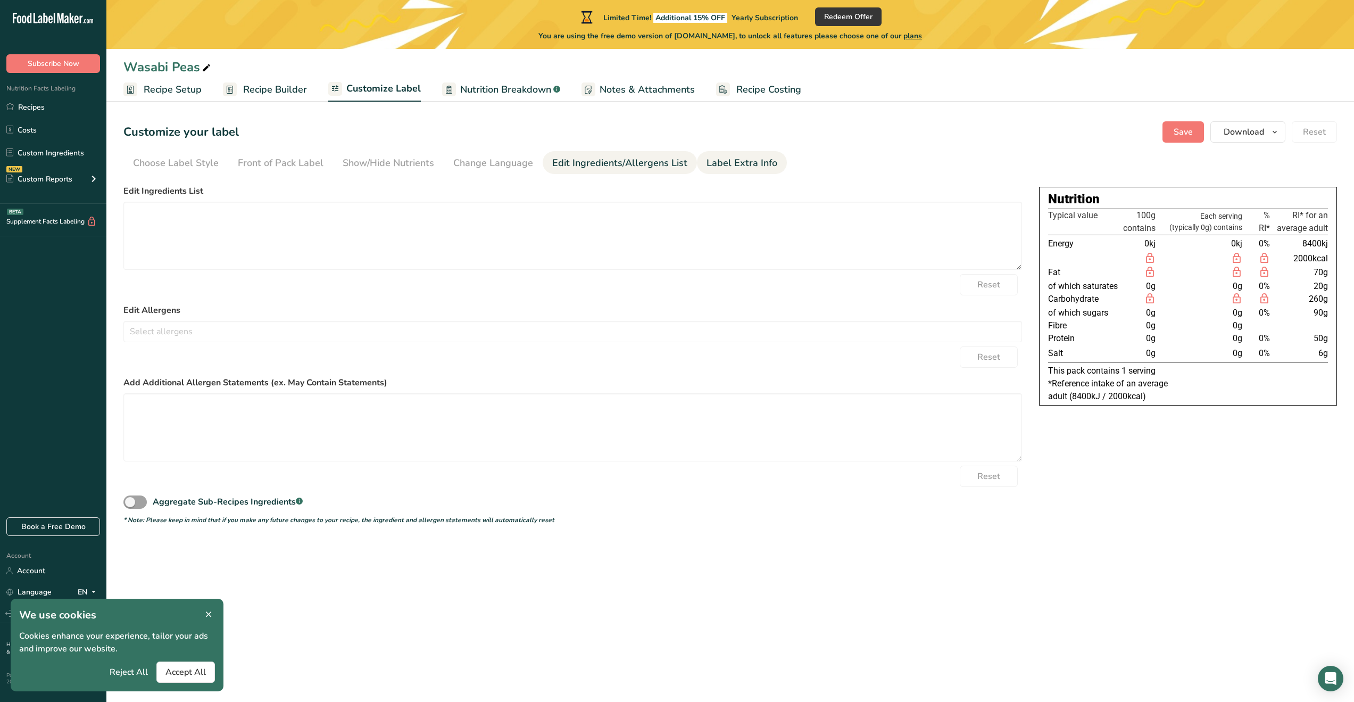
drag, startPoint x: 708, startPoint y: 163, endPoint x: 773, endPoint y: 163, distance: 64.9
click at [709, 163] on div "Label Extra Info" at bounding box center [742, 163] width 71 height 14
click at [773, 163] on li "Label Extra Info" at bounding box center [742, 162] width 90 height 23
